Goal: Communication & Community: Answer question/provide support

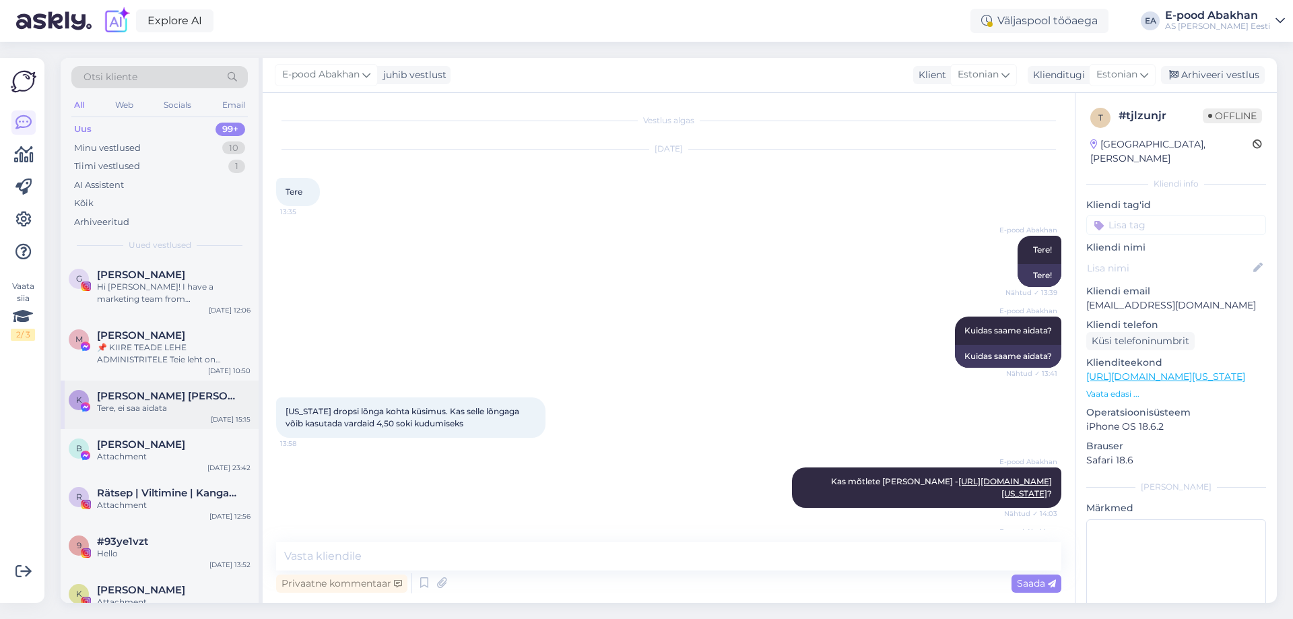
scroll to position [643, 0]
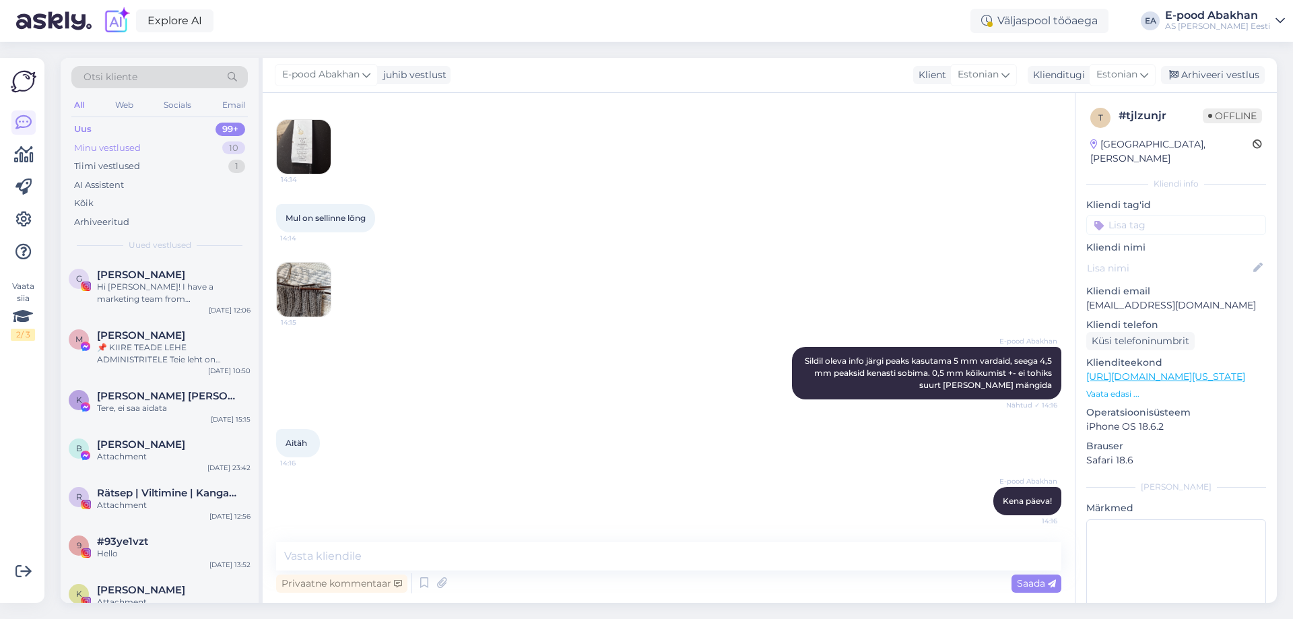
click at [117, 142] on div "Minu vestlused" at bounding box center [107, 147] width 67 height 13
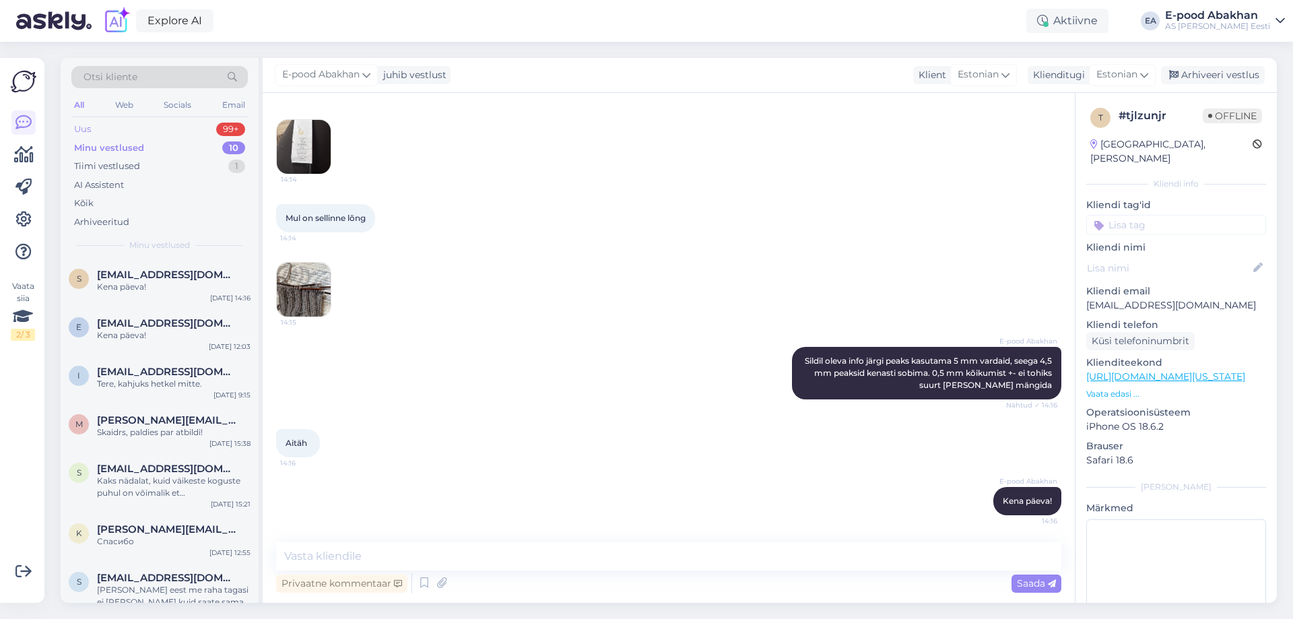
click at [80, 125] on div "Uus" at bounding box center [82, 129] width 17 height 13
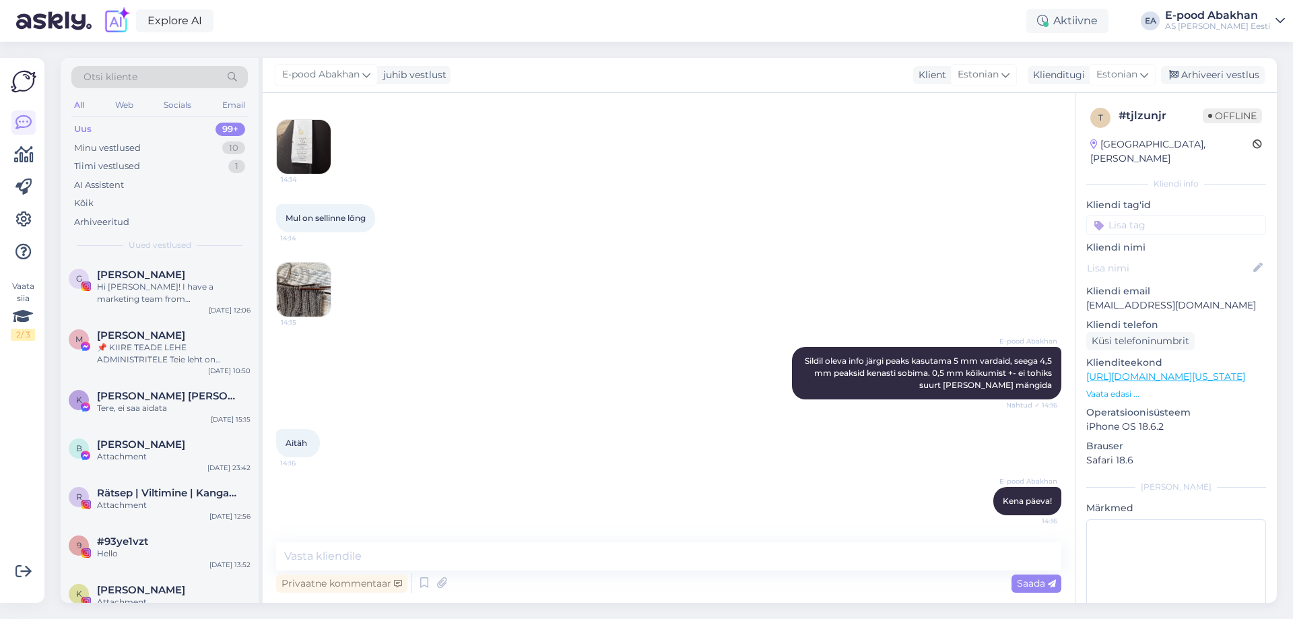
click at [80, 126] on div "Uus" at bounding box center [83, 129] width 18 height 13
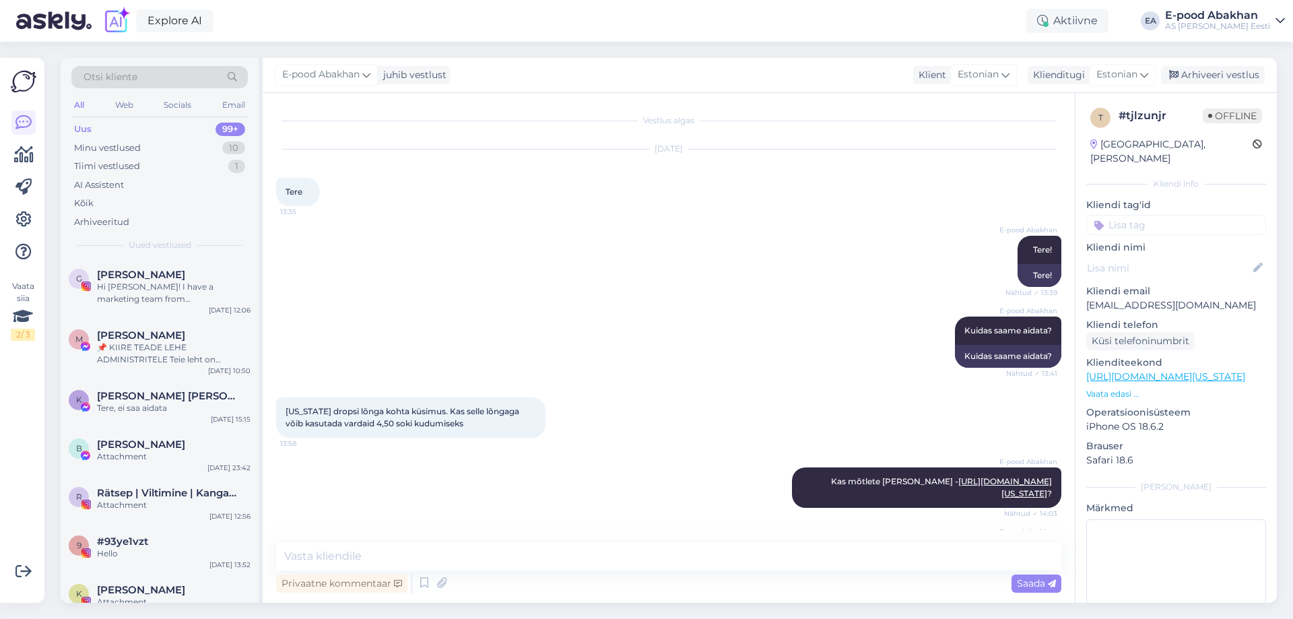
scroll to position [135, 0]
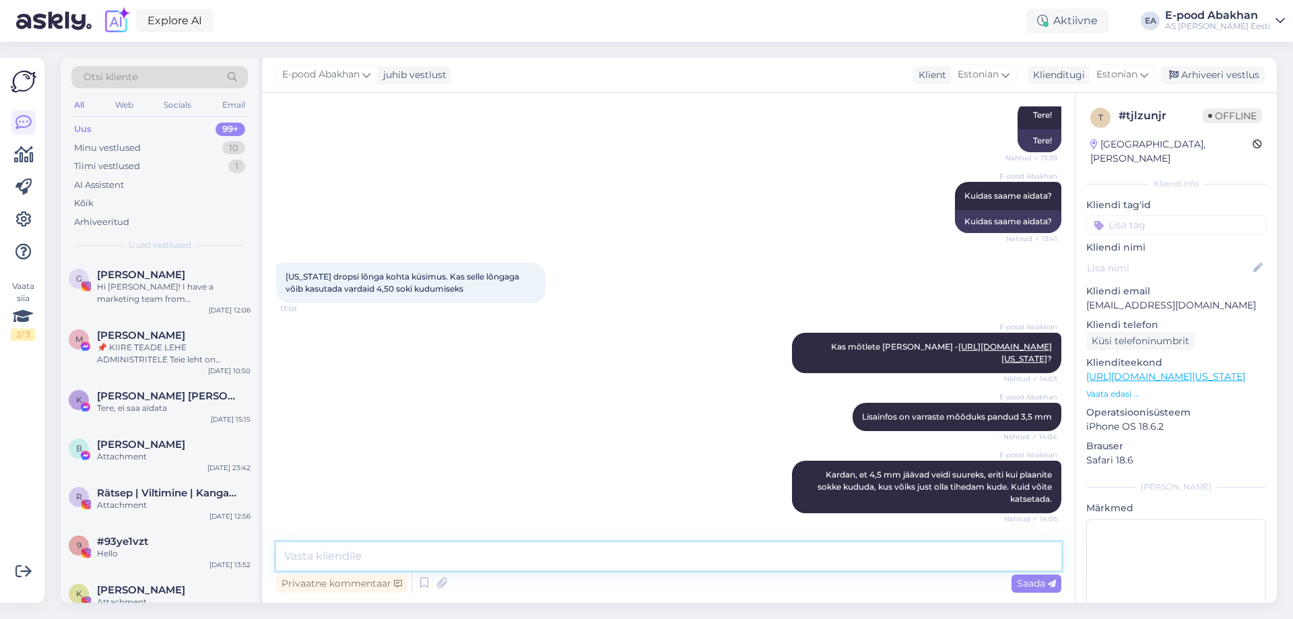
click at [338, 555] on textarea at bounding box center [668, 556] width 785 height 28
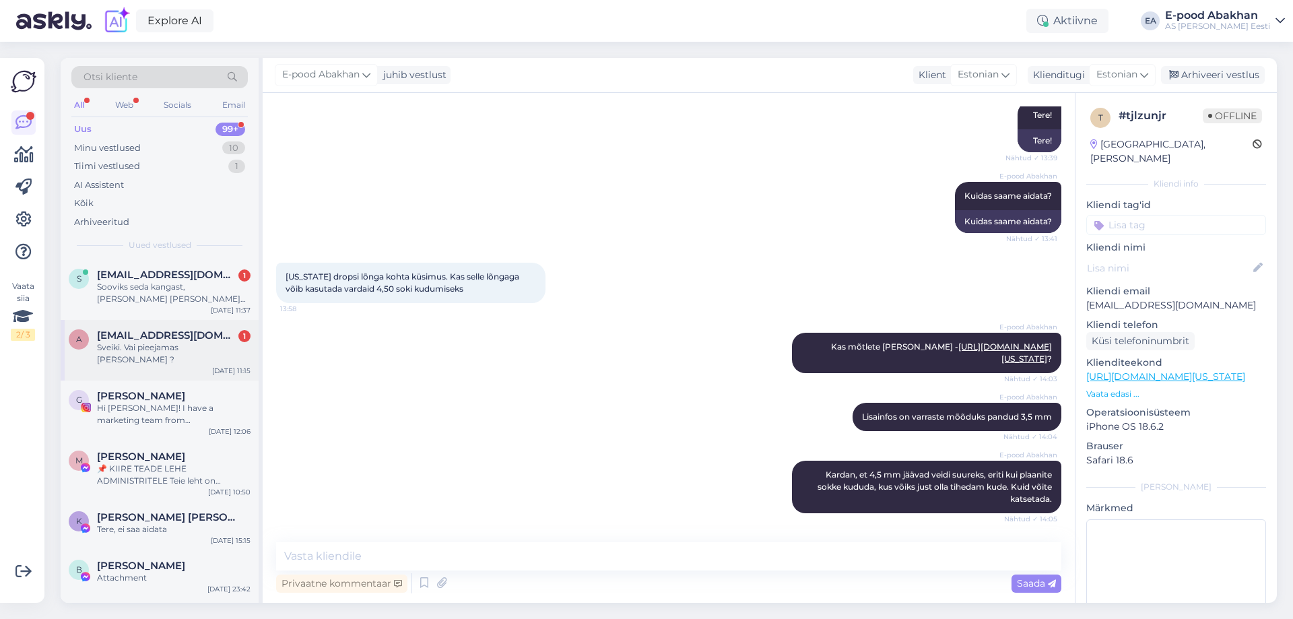
click at [194, 343] on div "Sveiki. Vai pieejamas [PERSON_NAME] ?" at bounding box center [174, 354] width 154 height 24
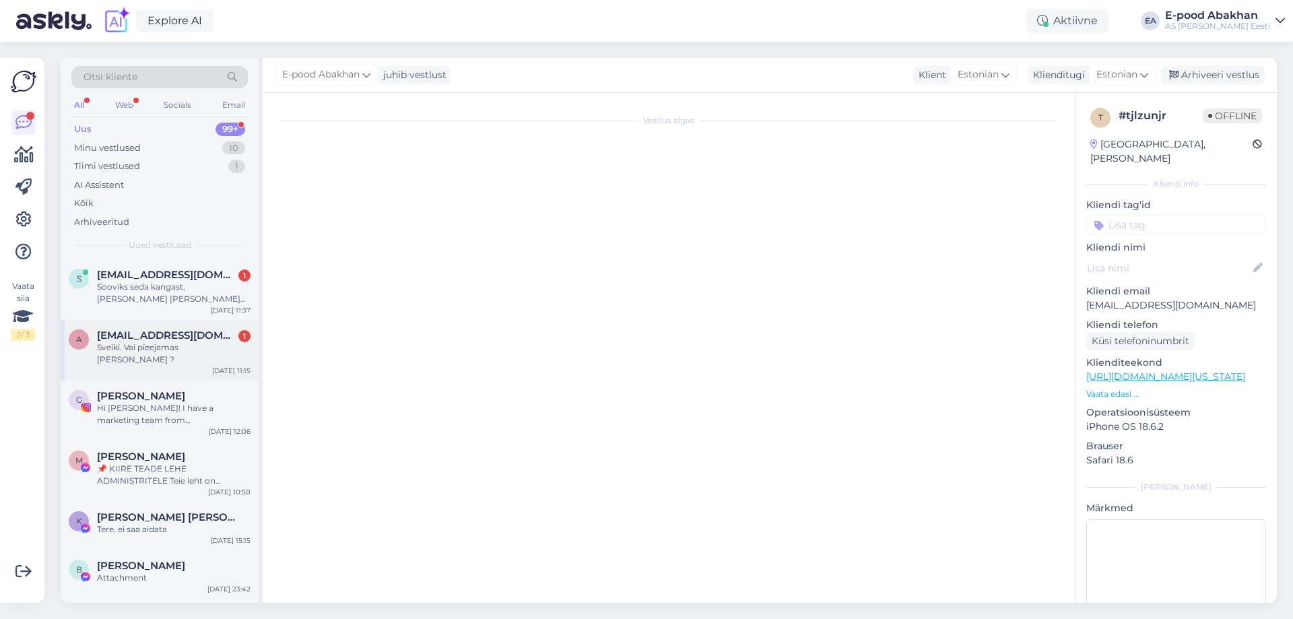
scroll to position [0, 0]
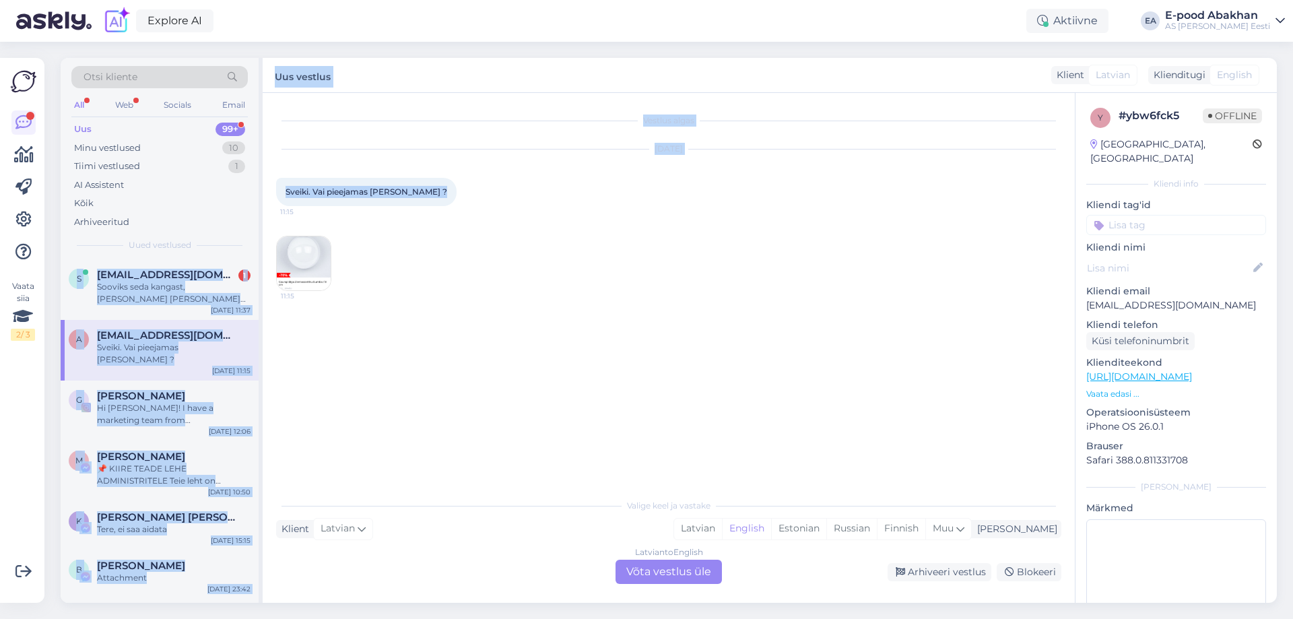
drag, startPoint x: 443, startPoint y: 193, endPoint x: 260, endPoint y: 201, distance: 183.4
click at [260, 201] on div "Otsi kliente All Web Socials Email Uus 99+ Minu vestlused 10 Tiimi vestlused 1 …" at bounding box center [669, 330] width 1217 height 545
drag, startPoint x: 488, startPoint y: 215, endPoint x: 481, endPoint y: 206, distance: 11.5
click at [490, 215] on div "[DATE] Sveiki. Vai pieejamas [PERSON_NAME] ? 11:15 11:15" at bounding box center [668, 220] width 785 height 171
click at [394, 192] on span "Sveiki. Vai pieejamas [PERSON_NAME] ?" at bounding box center [367, 192] width 162 height 10
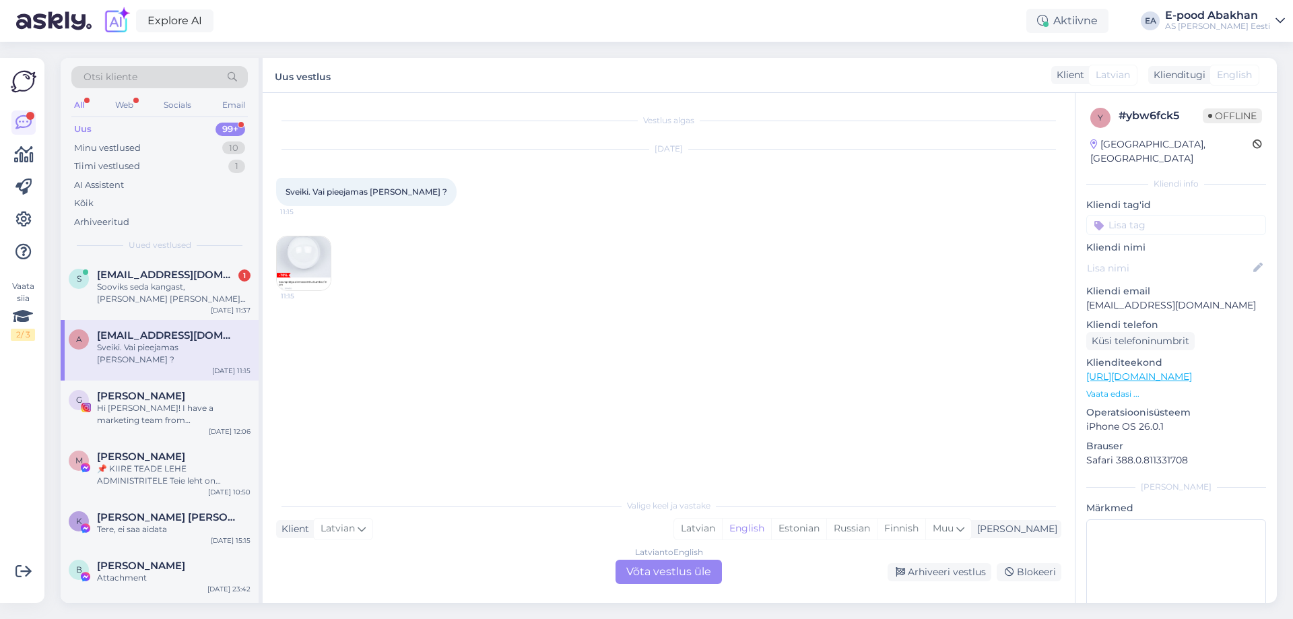
drag, startPoint x: 351, startPoint y: 269, endPoint x: 406, endPoint y: 272, distance: 54.7
click at [406, 272] on div "[DATE] Sveiki. Vai pieejamas [PERSON_NAME] ? 11:15 11:15" at bounding box center [668, 220] width 785 height 171
click at [439, 225] on div "[DATE] Sveiki. Vai pieejamas [PERSON_NAME] ? 11:15 11:15" at bounding box center [668, 220] width 785 height 171
click at [354, 197] on div "Sveiki. Vai pieejamas [PERSON_NAME] ? 11:15" at bounding box center [366, 192] width 181 height 28
drag, startPoint x: 430, startPoint y: 193, endPoint x: 284, endPoint y: 191, distance: 146.9
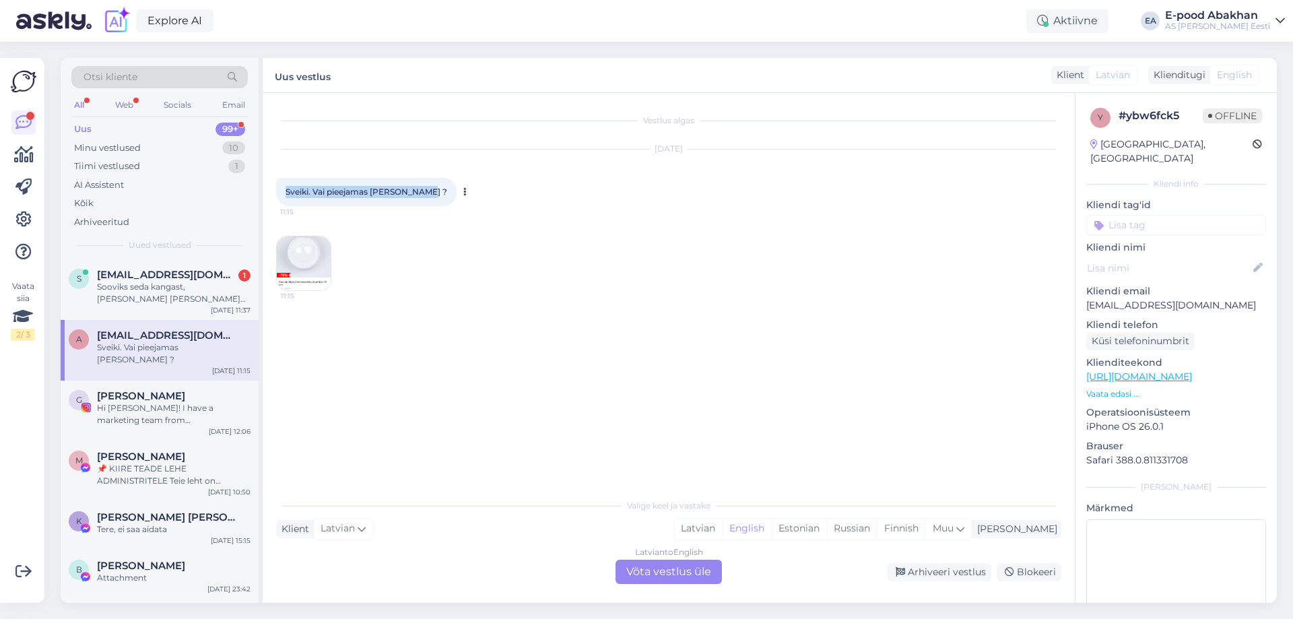
click at [284, 191] on div "Sveiki. Vai pieejamas [PERSON_NAME] ? 11:15" at bounding box center [366, 192] width 181 height 28
copy span "Sveiki. Vai pieejamas [PERSON_NAME]"
click at [315, 252] on img at bounding box center [304, 263] width 54 height 54
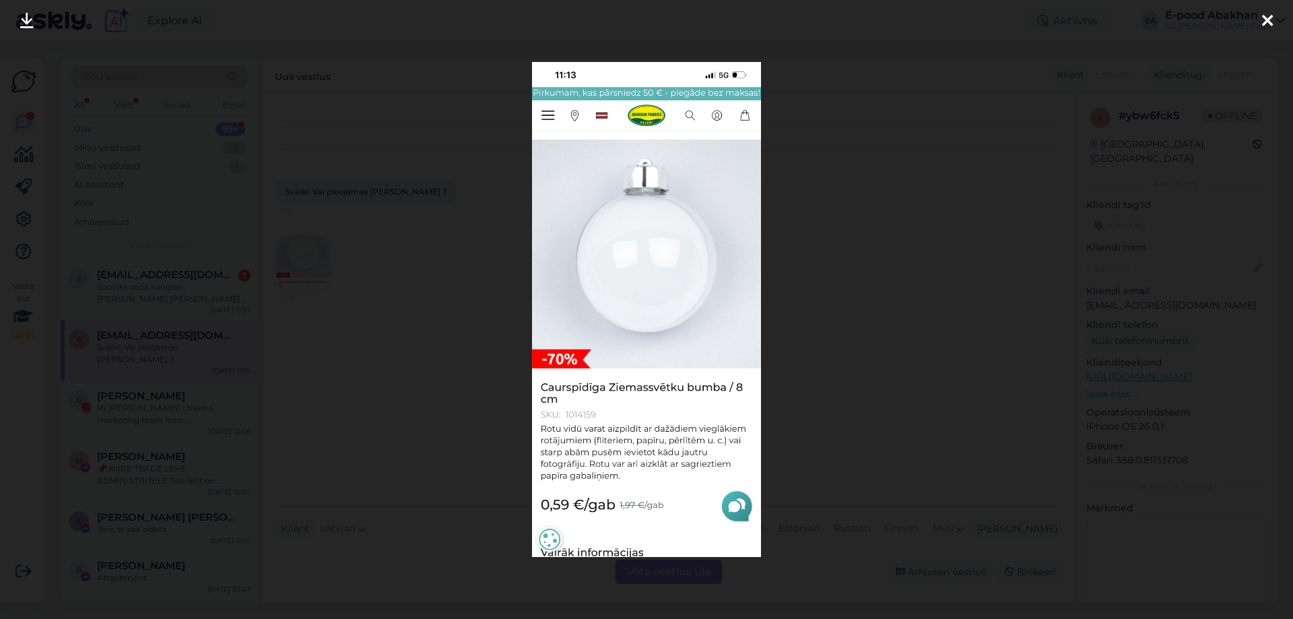
click at [1266, 15] on icon at bounding box center [1267, 22] width 11 height 18
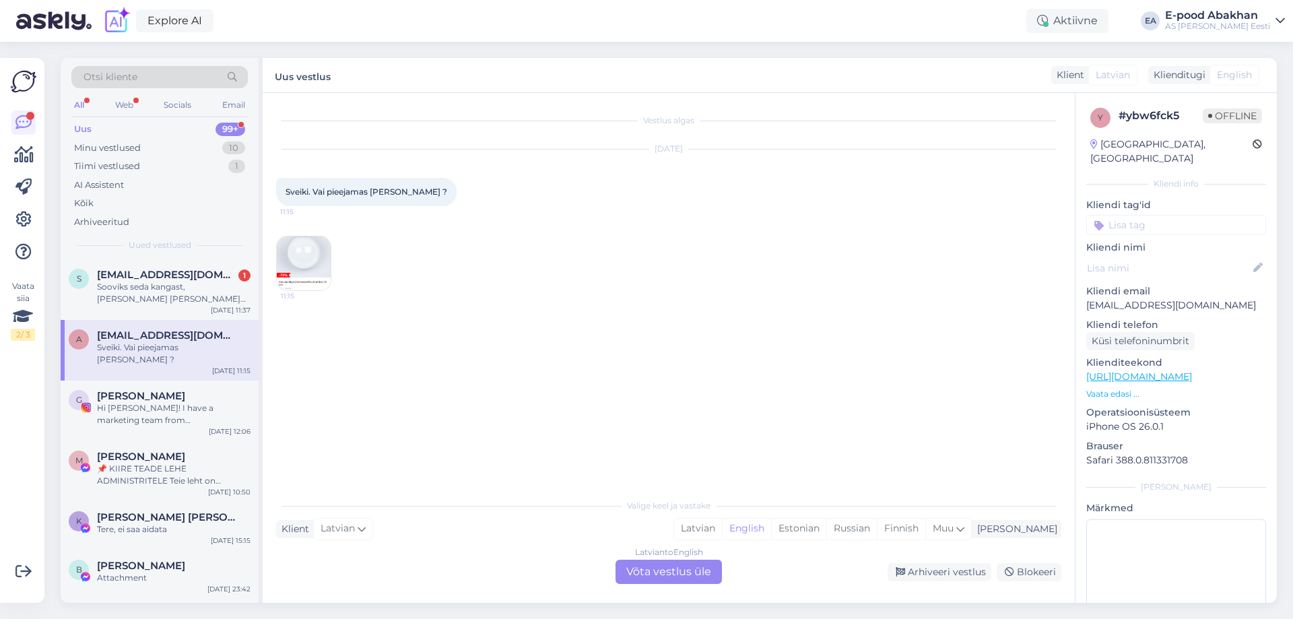
click at [672, 564] on div "Latvian to English Võta vestlus üle" at bounding box center [669, 572] width 106 height 24
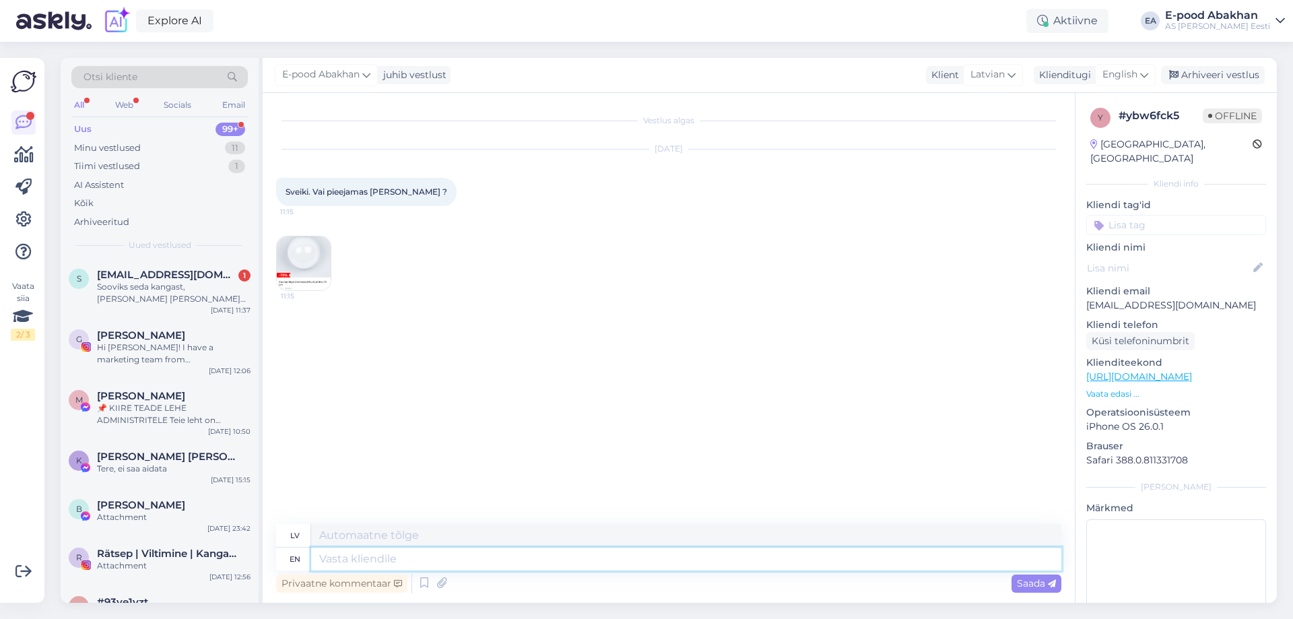
click at [364, 560] on textarea at bounding box center [686, 559] width 750 height 23
type textarea "Labdien"
type textarea "Labdien!"
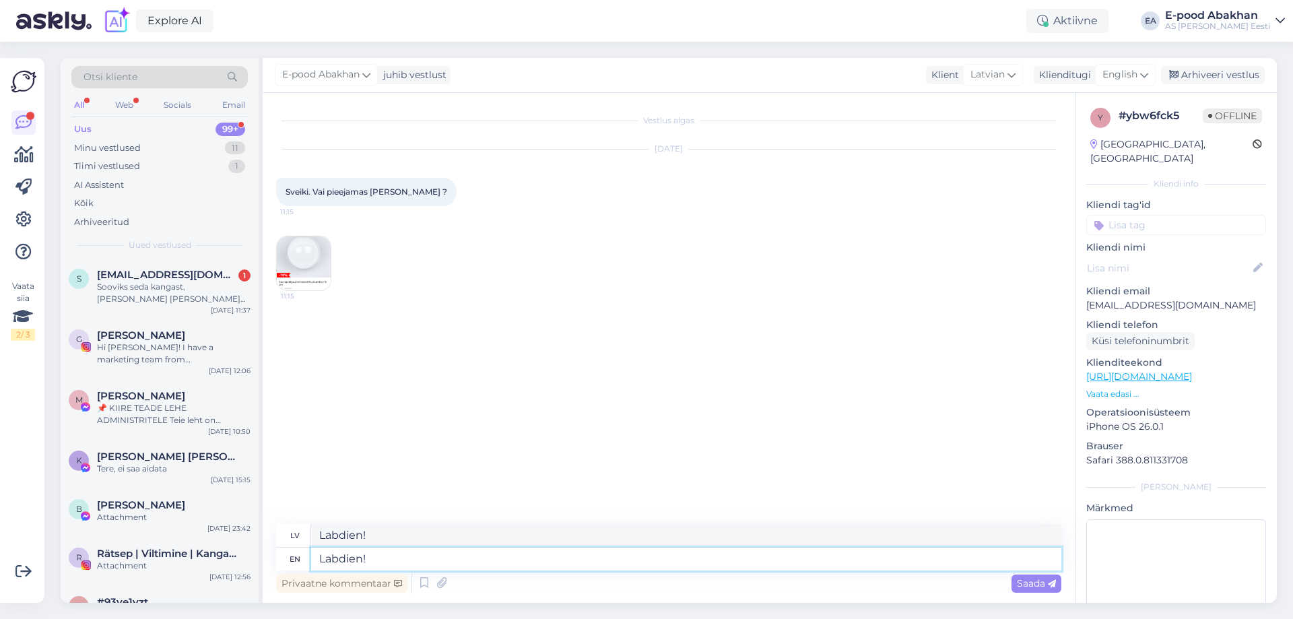
paste textarea "Diemžēl šis produkts vairs nav pieejams. Ar cieņu, Abakhan klientu apkalpošanas…"
type textarea "Labdien! Diemžēl šis produkts vairs nav pieejams. Ar cieņu, Abakhan klientu apk…"
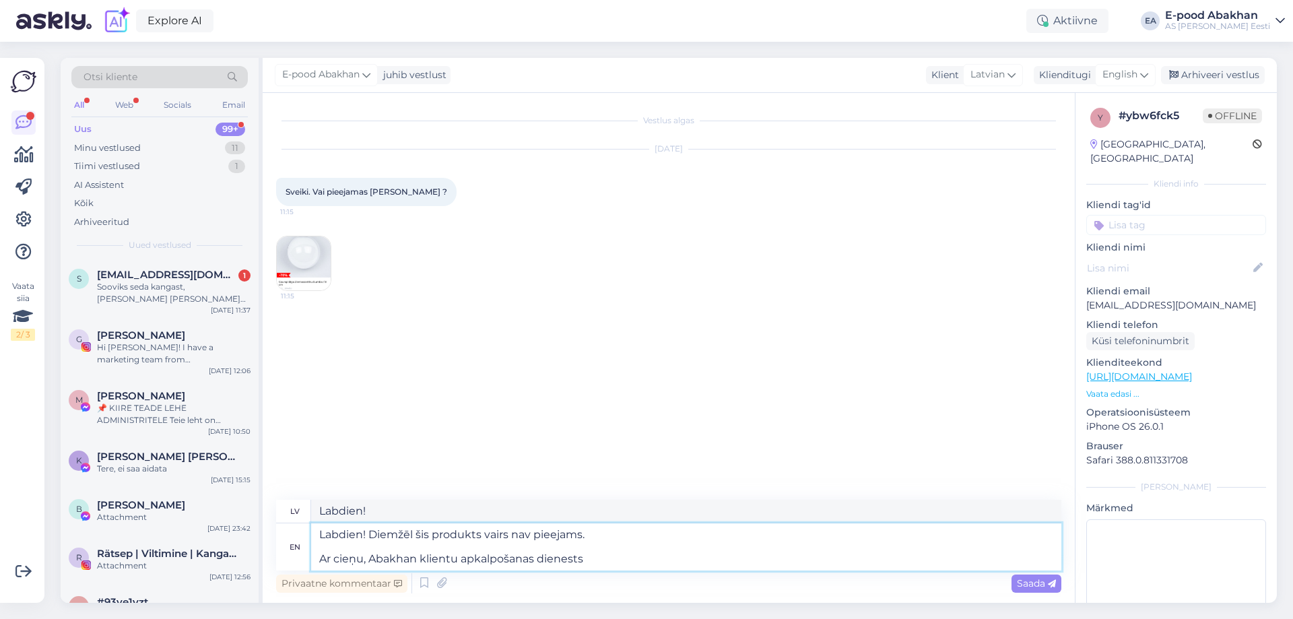
type textarea "Labdien! Diemžēl šis produkts vairs nav pieejams. Ar cieņu, Abakhan klientu apk…"
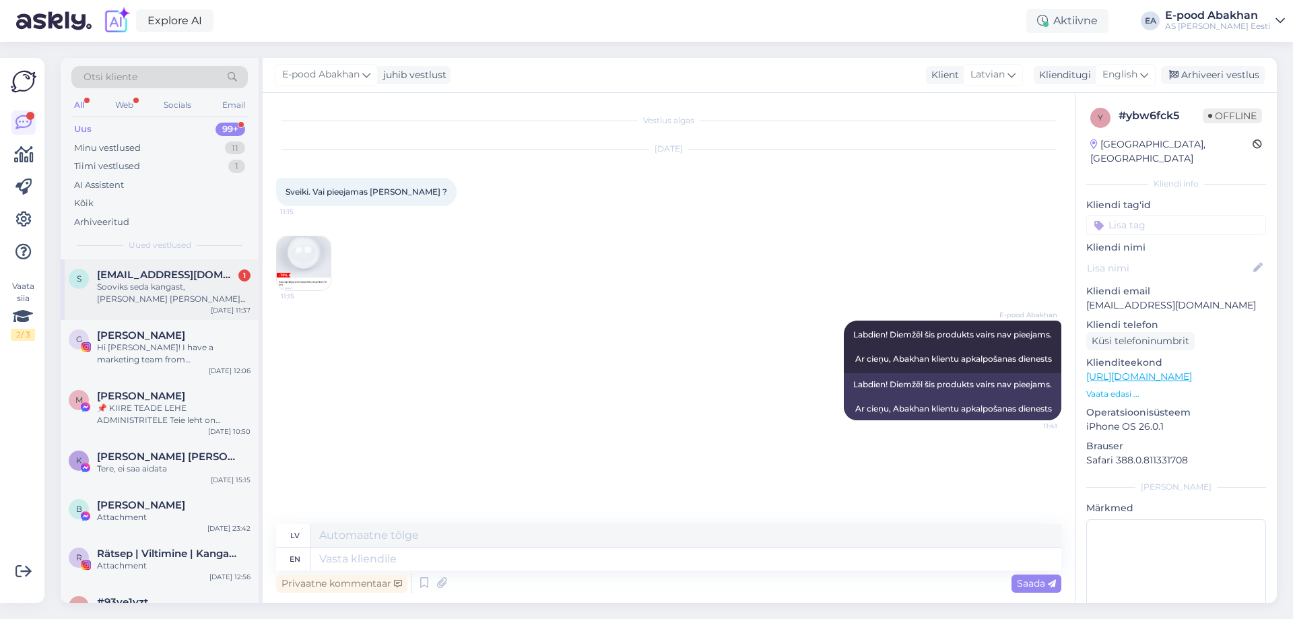
click at [156, 275] on span "[EMAIL_ADDRESS][DOMAIN_NAME]" at bounding box center [167, 275] width 140 height 12
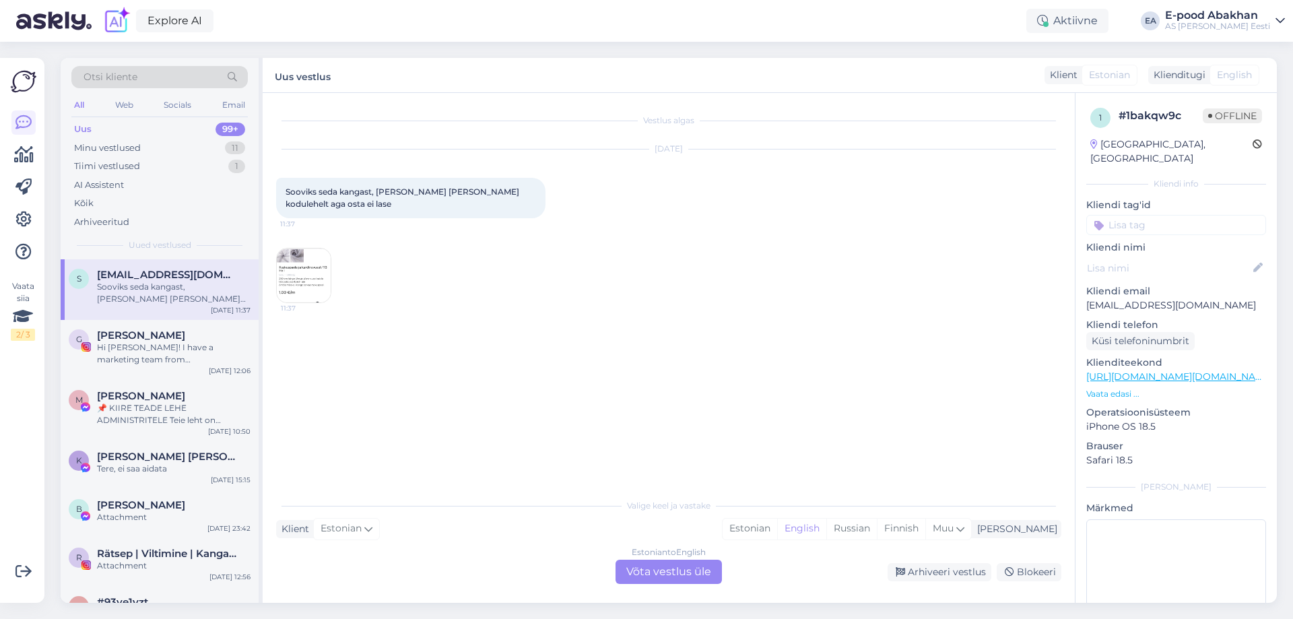
click at [303, 260] on img at bounding box center [304, 276] width 54 height 54
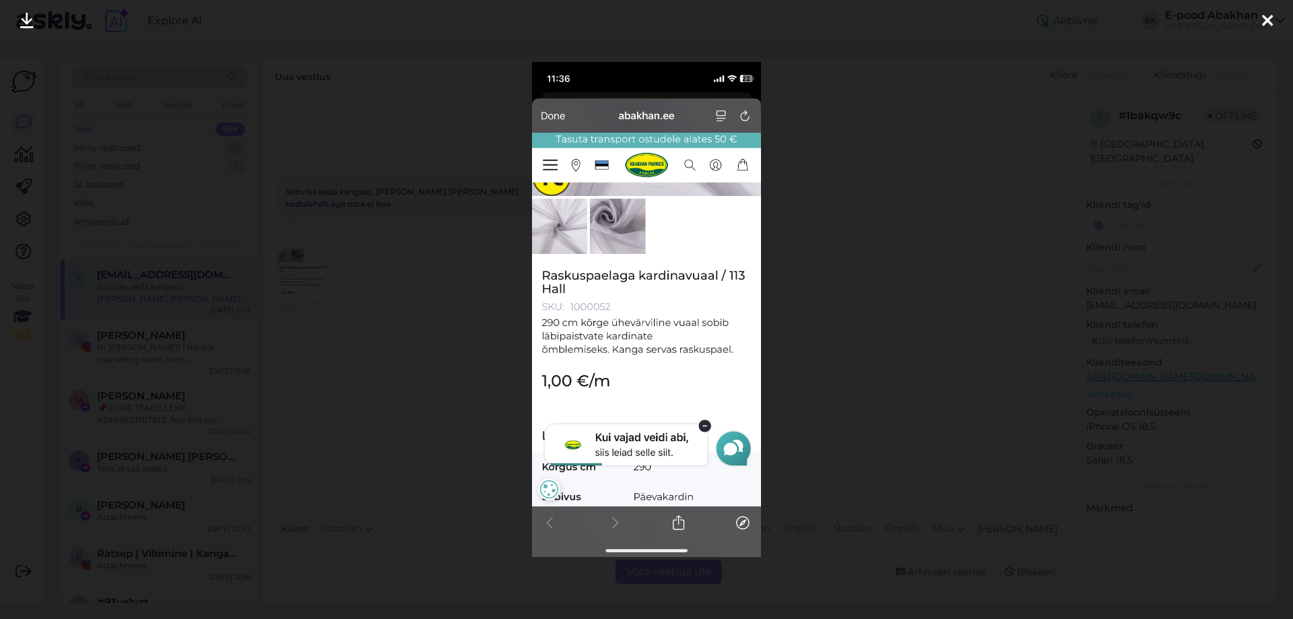
drag, startPoint x: 1017, startPoint y: 249, endPoint x: 1156, endPoint y: 170, distance: 160.2
click at [1077, 208] on div at bounding box center [646, 309] width 1293 height 619
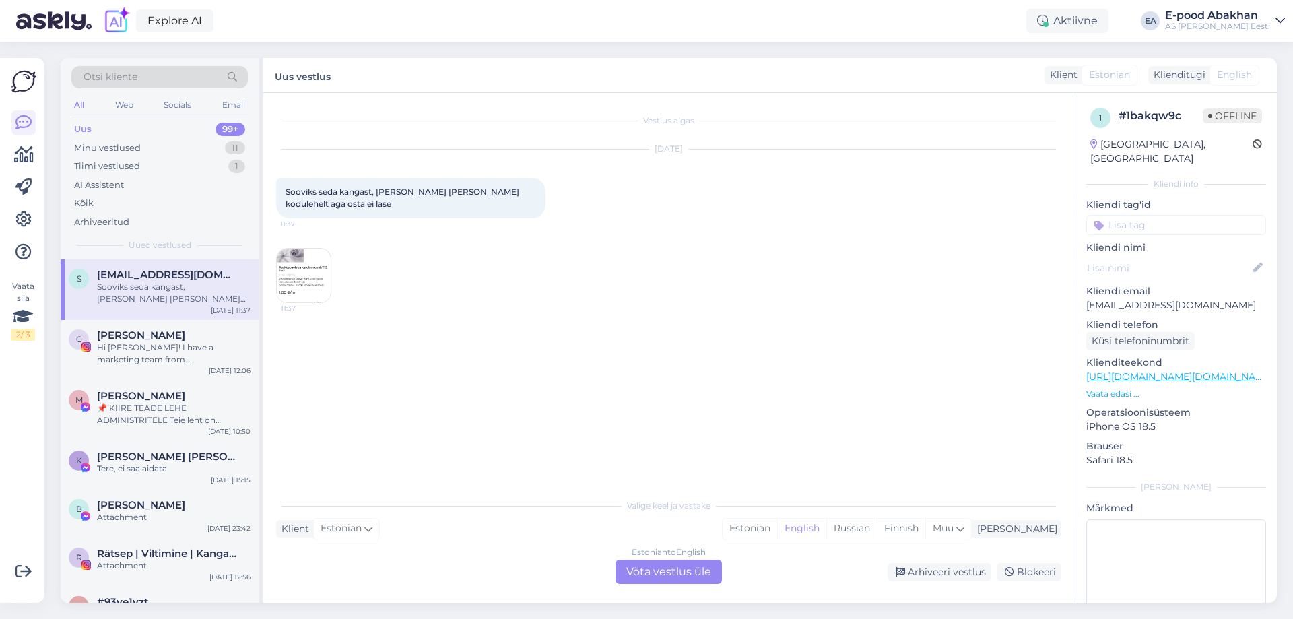
click at [684, 565] on div "Estonian to English Võta vestlus üle" at bounding box center [669, 572] width 106 height 24
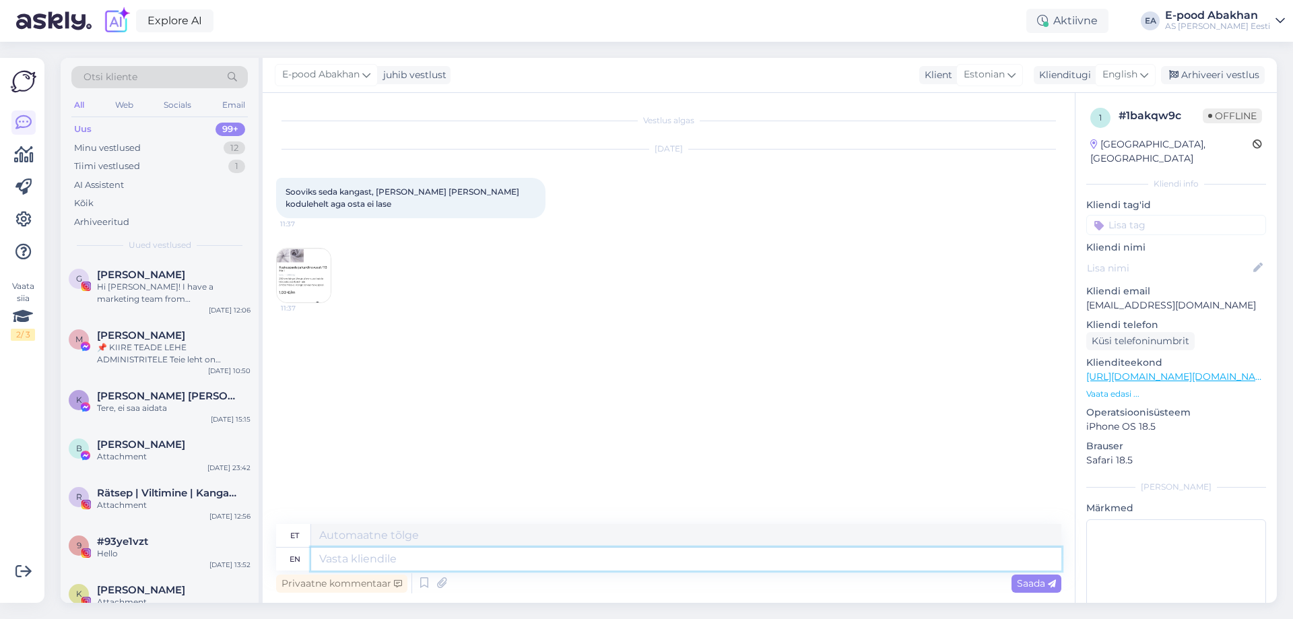
click at [369, 560] on textarea at bounding box center [686, 559] width 750 height 23
type textarea "Tere!"
type textarea "Tere! Kahjuks"
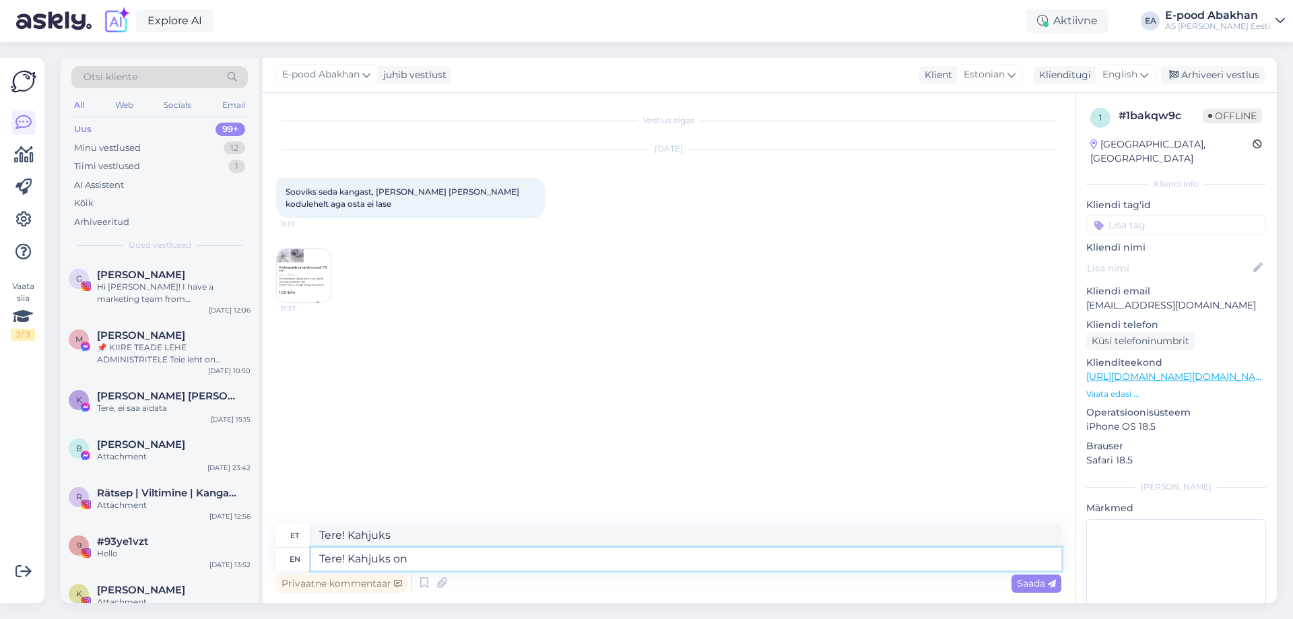
type textarea "Tere! Kahjuks on"
type textarea "Tere! Kahjuks edasi"
type textarea "Tere! Kahjuks on meil s"
type textarea "Tere! Kahjuks on meil"
type textarea "Tere! Kahjuks on meil see t"
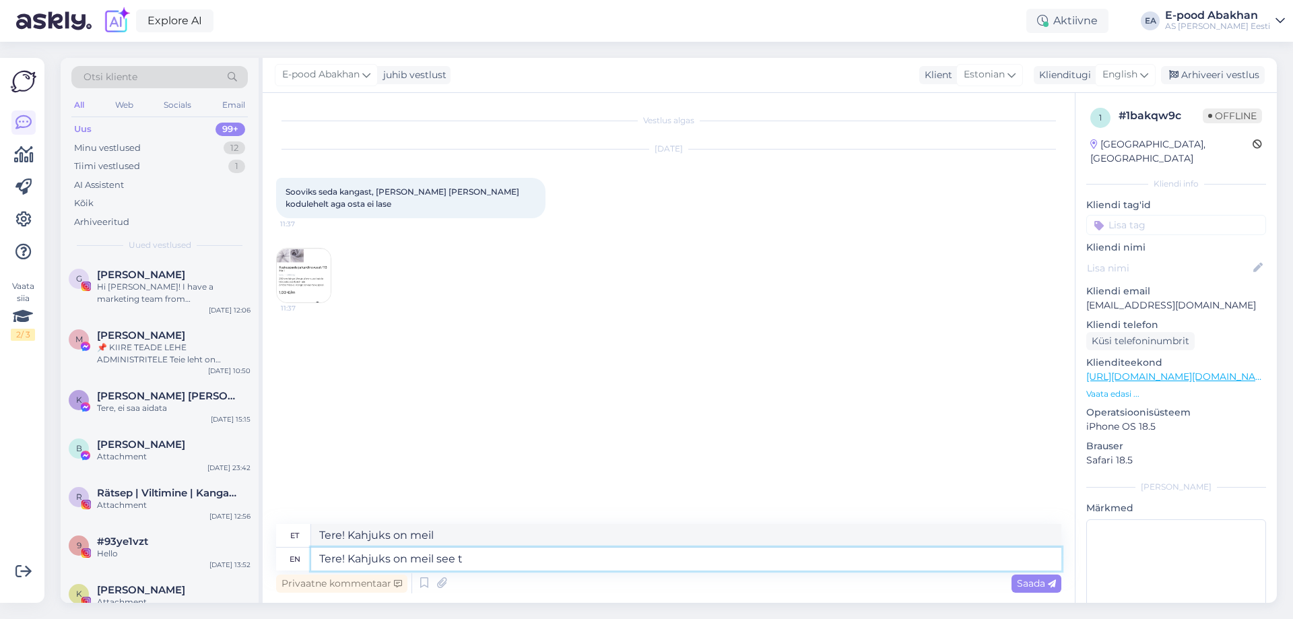
type textarea "Tere! Kahjuks on meil näha"
type textarea "Tere! Kahjuks on meil see toode"
type textarea "Tere! Kahjuks on meil see toode läbi m"
type textarea "Tere! Kahjuks meil see toode läbi"
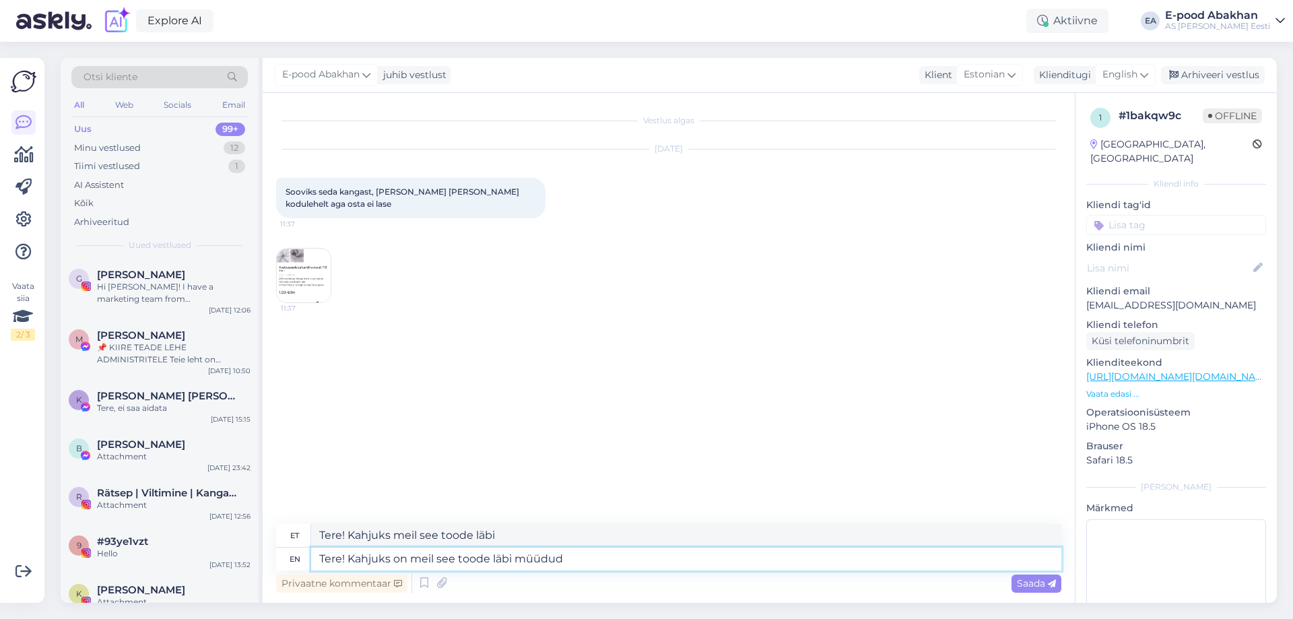
type textarea "Tere! Kahjuks on meil see toode läbi müüdud."
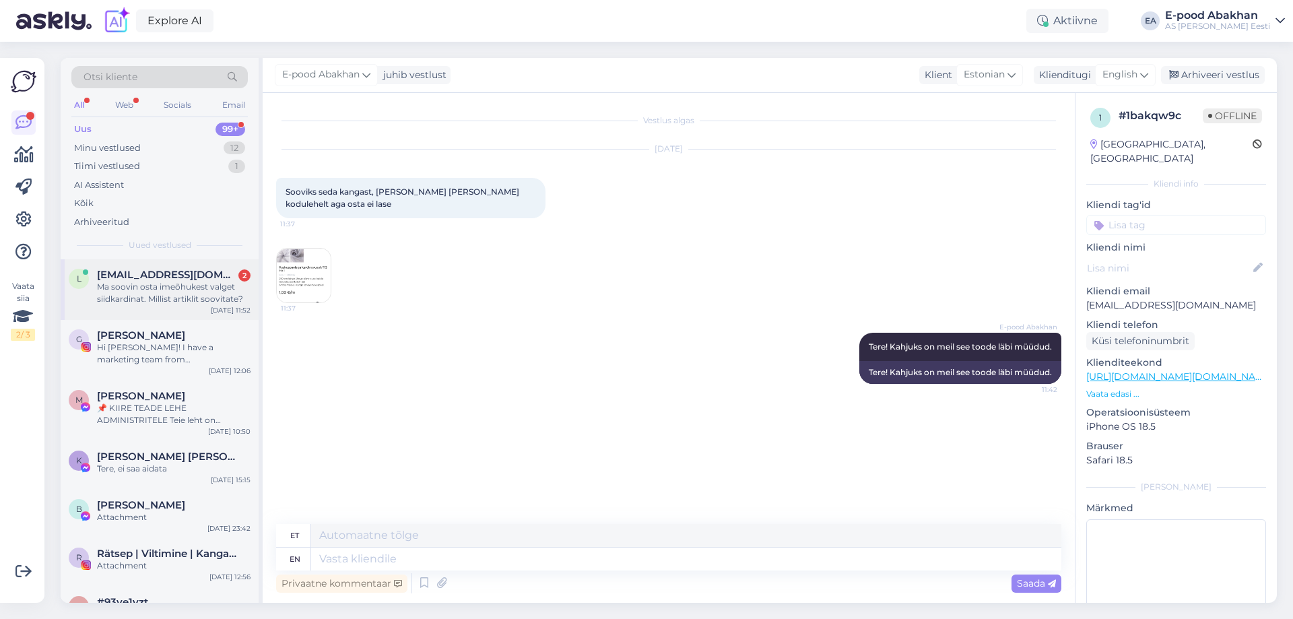
click at [152, 280] on span "[EMAIL_ADDRESS][DOMAIN_NAME]" at bounding box center [167, 275] width 140 height 12
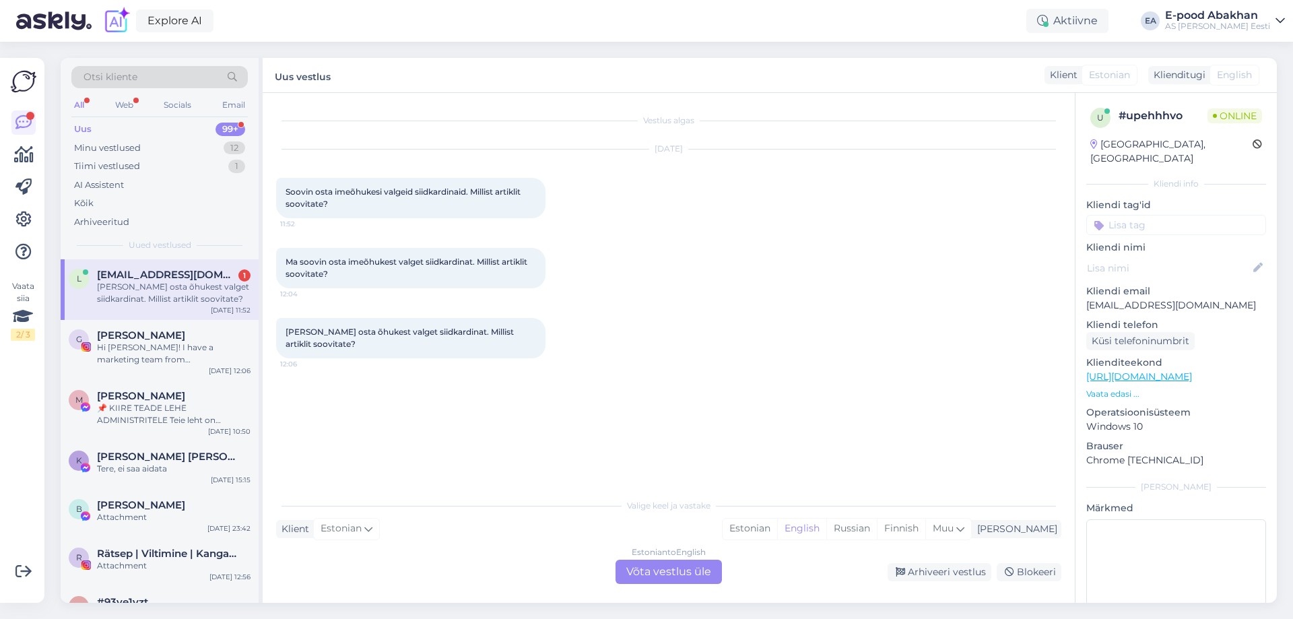
click at [668, 571] on div "Estonian to English Võta vestlus üle" at bounding box center [669, 572] width 106 height 24
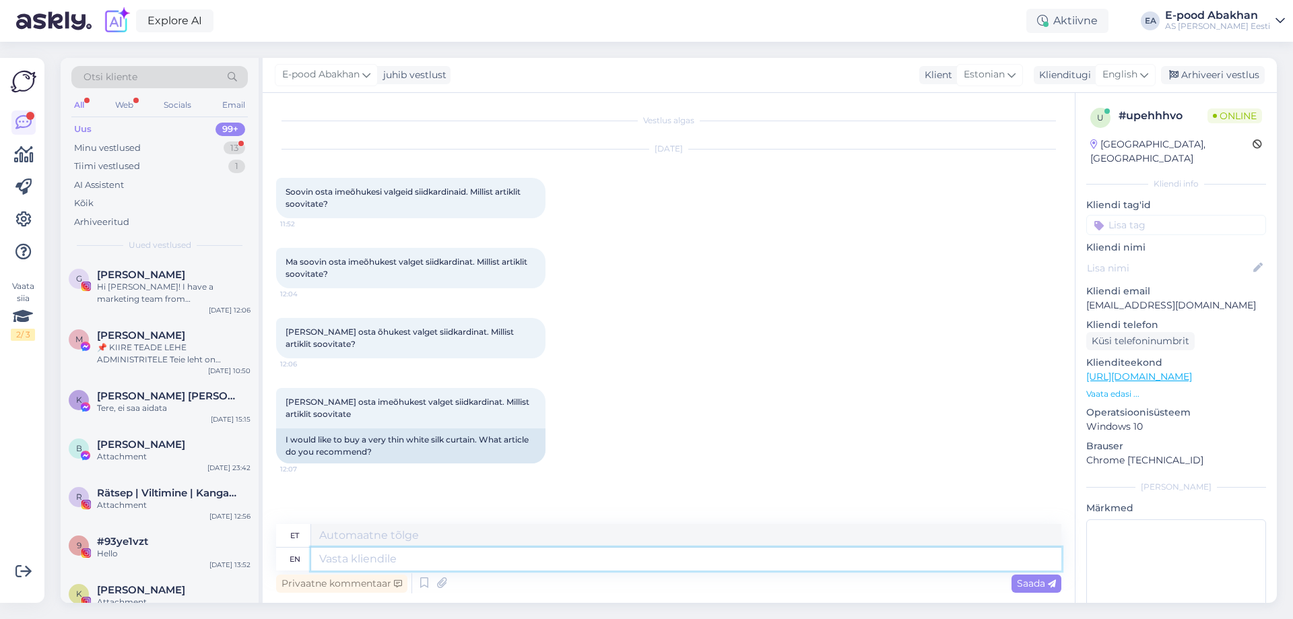
click at [370, 556] on textarea at bounding box center [686, 559] width 750 height 23
type textarea "Tere!"
drag, startPoint x: 373, startPoint y: 562, endPoint x: 169, endPoint y: 552, distance: 204.4
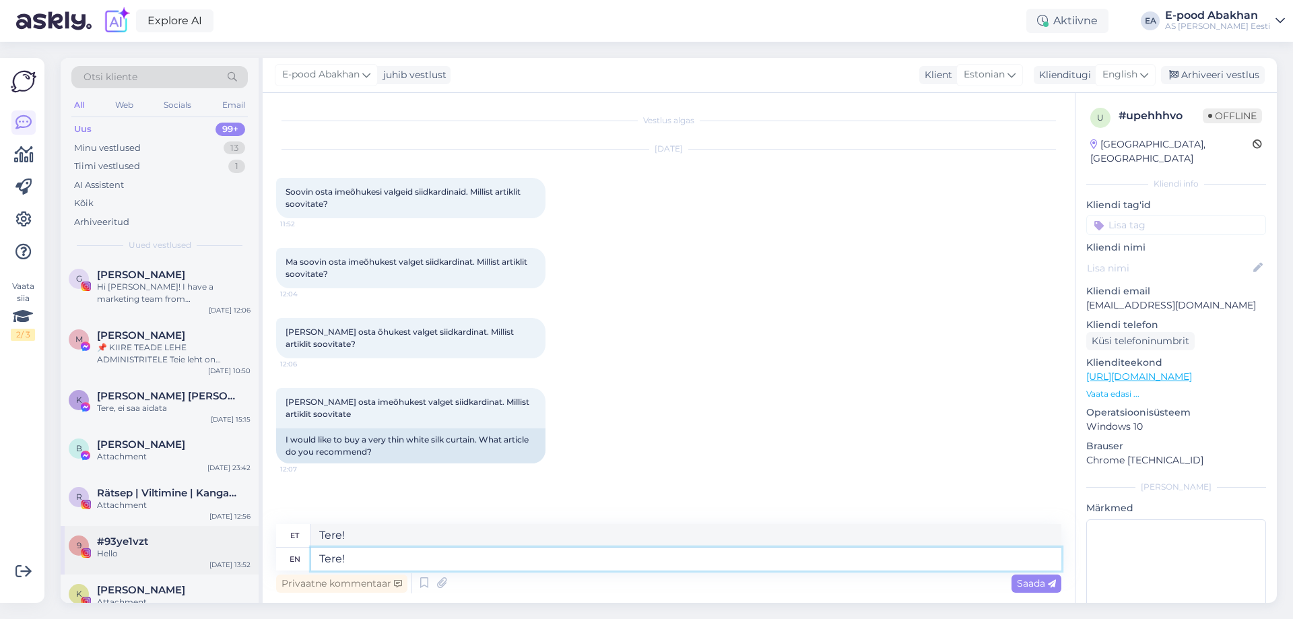
click at [175, 554] on div "Otsi kliente All Web Socials Email Uus 99+ Minu vestlused 13 Tiimi vestlused 1 …" at bounding box center [669, 330] width 1217 height 545
click at [659, 459] on div "[PERSON_NAME] osta imeõhukest valget siidkardinat. Millist artiklit soovitate 1…" at bounding box center [668, 425] width 785 height 105
click at [165, 276] on span "[PERSON_NAME]" at bounding box center [141, 275] width 88 height 12
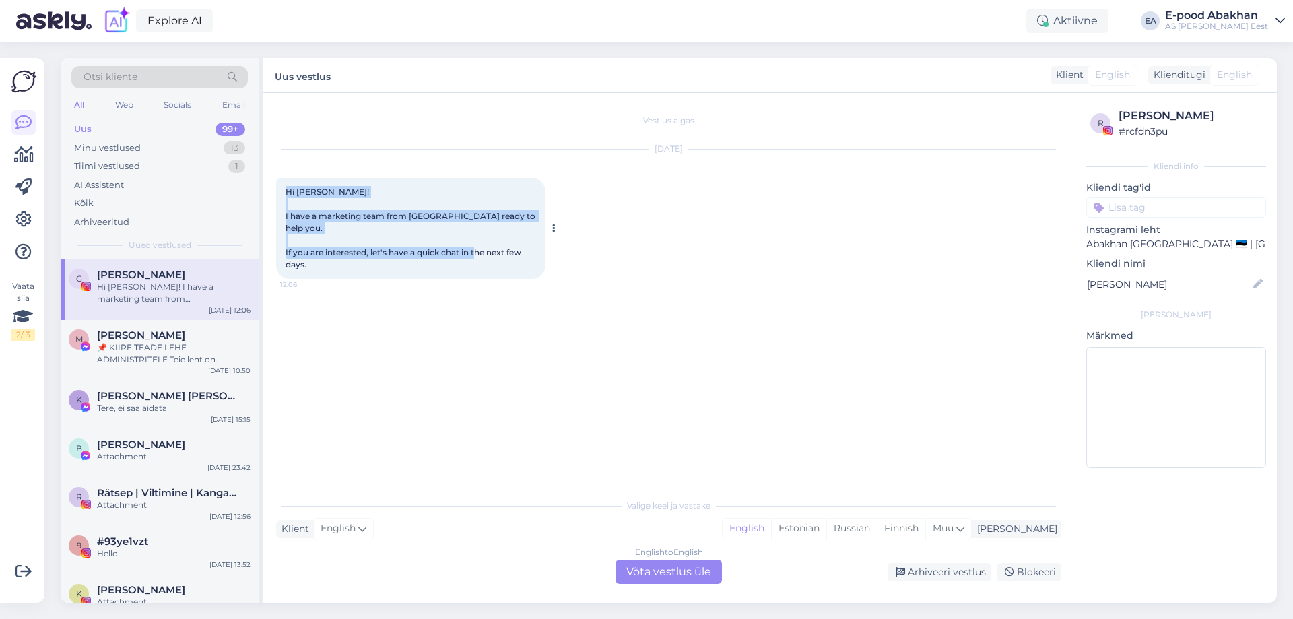
drag, startPoint x: 317, startPoint y: 252, endPoint x: 280, endPoint y: 195, distance: 67.8
click at [280, 195] on div "Hi [PERSON_NAME]! I have a marketing team from [GEOGRAPHIC_DATA] ready to help …" at bounding box center [410, 228] width 269 height 101
copy span "Hi [PERSON_NAME]! I have a marketing team from [GEOGRAPHIC_DATA] ready to help …"
